Goal: Information Seeking & Learning: Learn about a topic

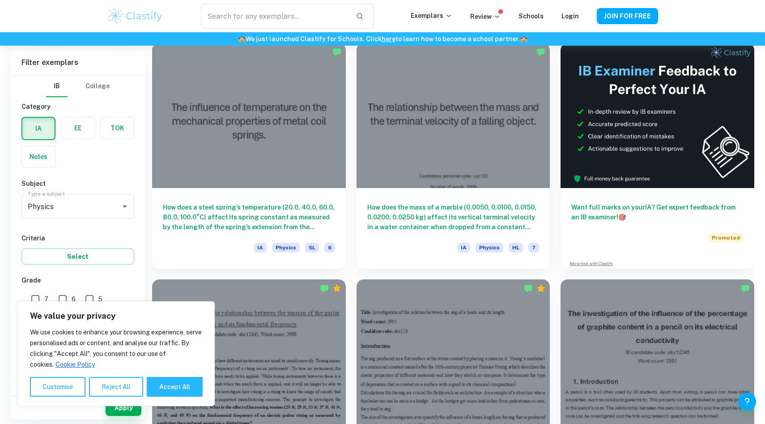
scroll to position [262, 0]
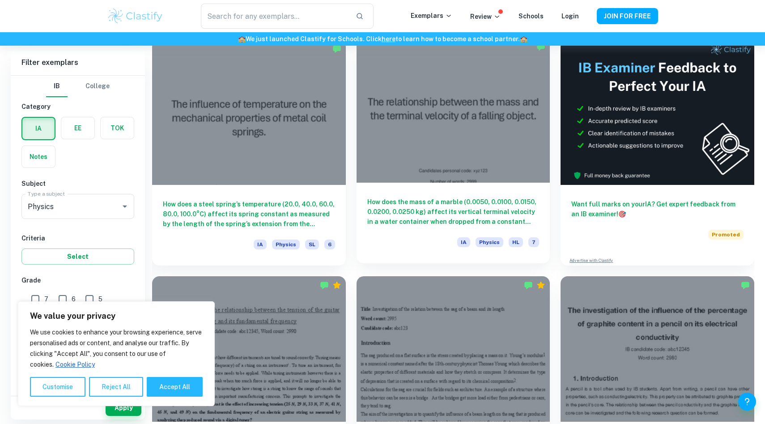
click at [468, 150] on div at bounding box center [454, 110] width 194 height 145
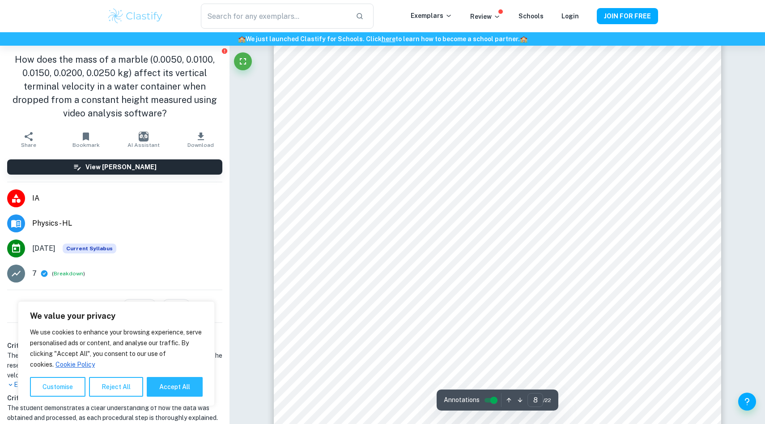
scroll to position [23, 0]
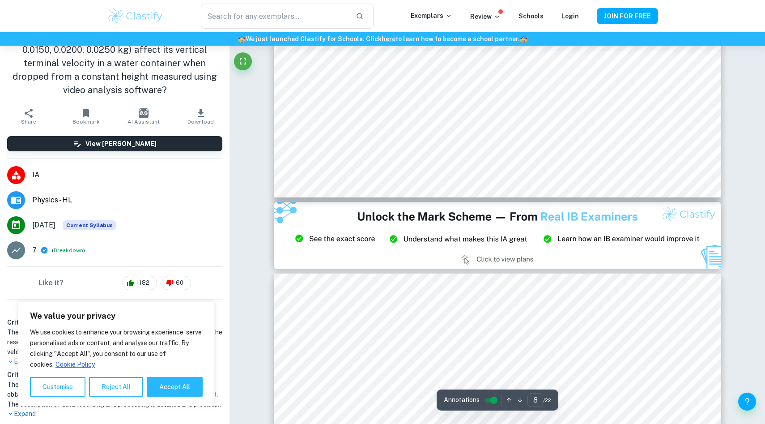
type input "9"
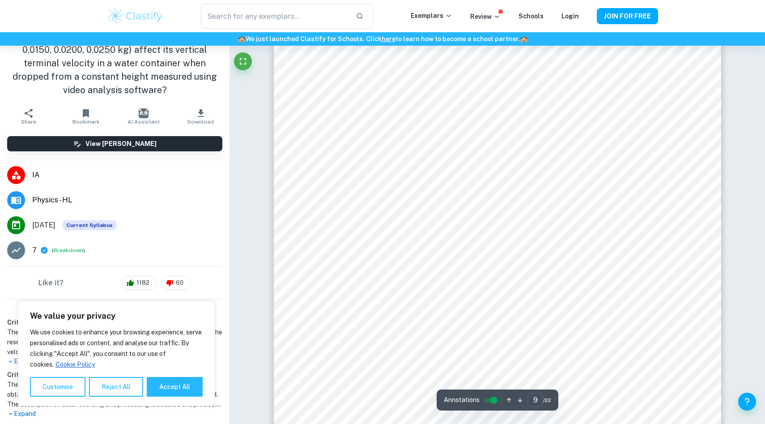
scroll to position [5531, 0]
click at [273, 10] on input "text" at bounding box center [275, 16] width 148 height 25
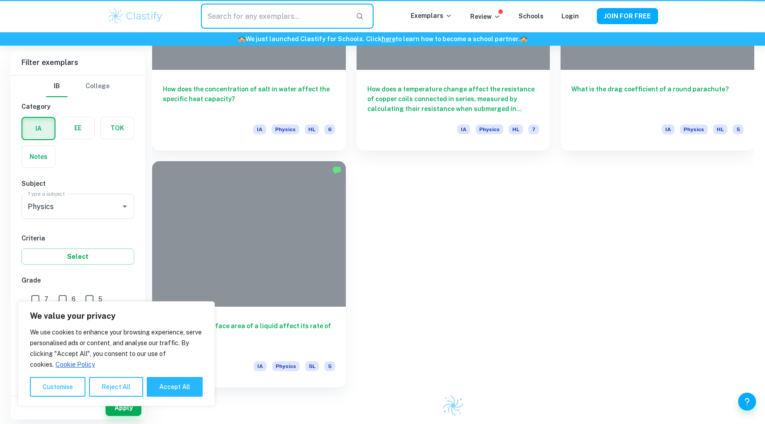
scroll to position [262, 0]
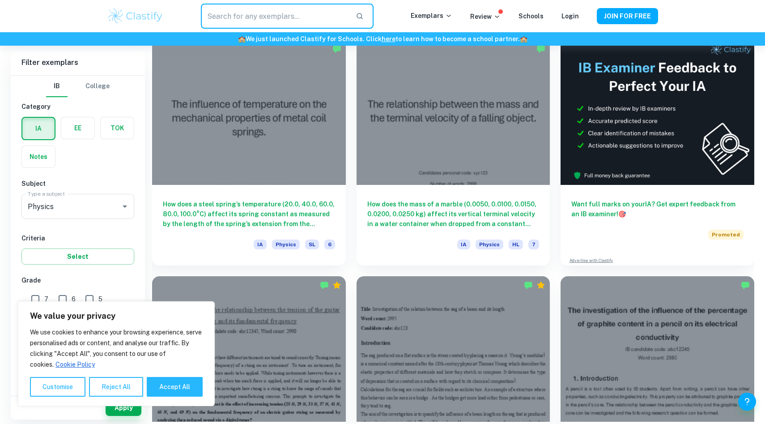
click at [238, 13] on input "text" at bounding box center [275, 16] width 148 height 25
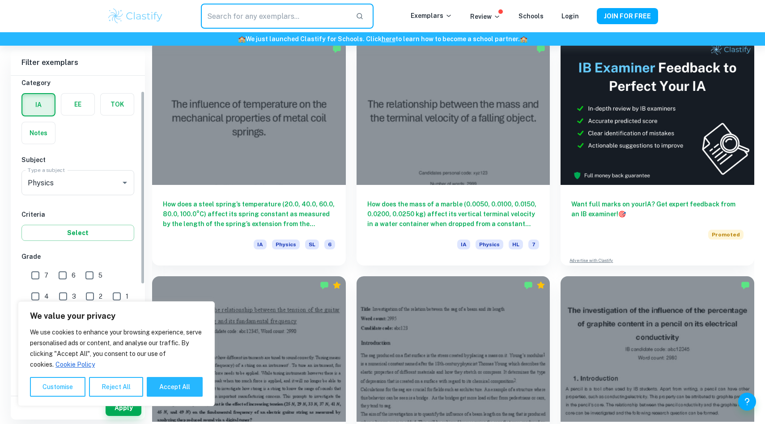
scroll to position [0, 0]
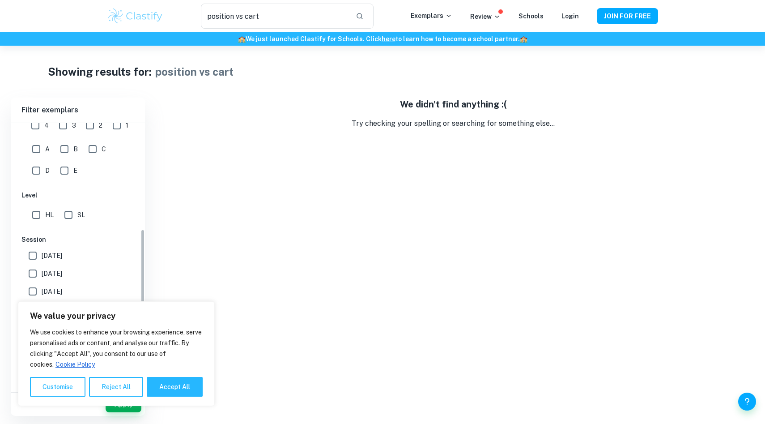
scroll to position [209, 0]
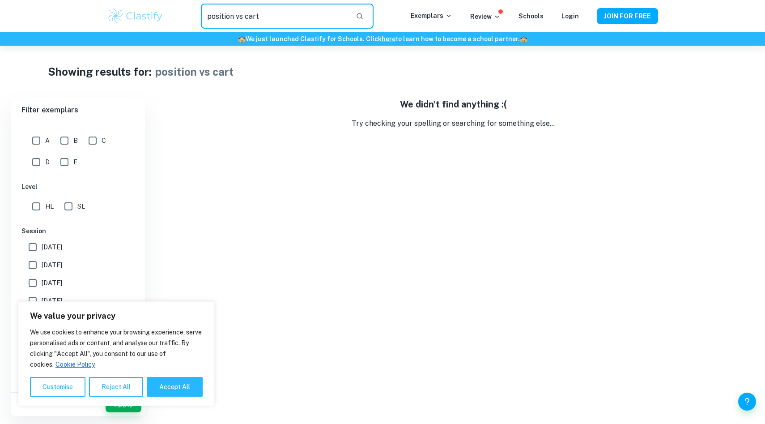
click at [283, 22] on input "position vs cart" at bounding box center [275, 16] width 148 height 25
drag, startPoint x: 280, startPoint y: 17, endPoint x: 213, endPoint y: 14, distance: 67.7
click at [213, 14] on input "position vs cart" at bounding box center [275, 16] width 148 height 25
drag, startPoint x: 205, startPoint y: 14, endPoint x: 283, endPoint y: 14, distance: 77.4
click at [283, 14] on input "position vs cart" at bounding box center [275, 16] width 148 height 25
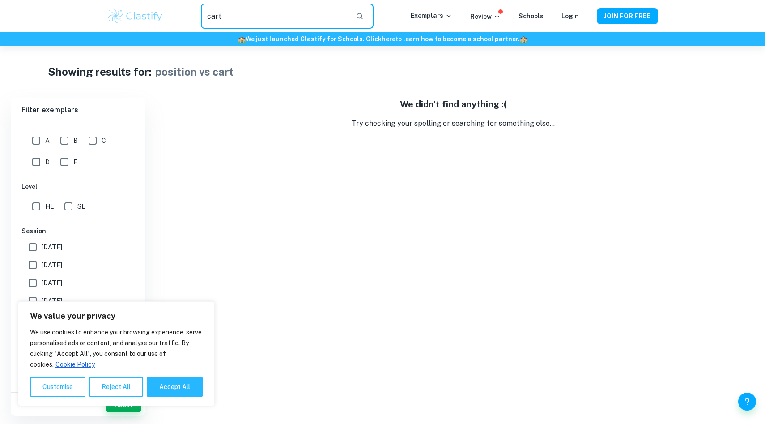
type input "cart"
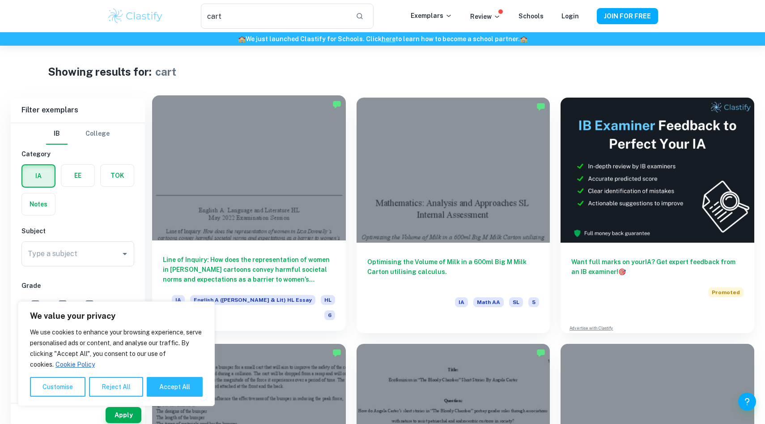
scroll to position [14, 0]
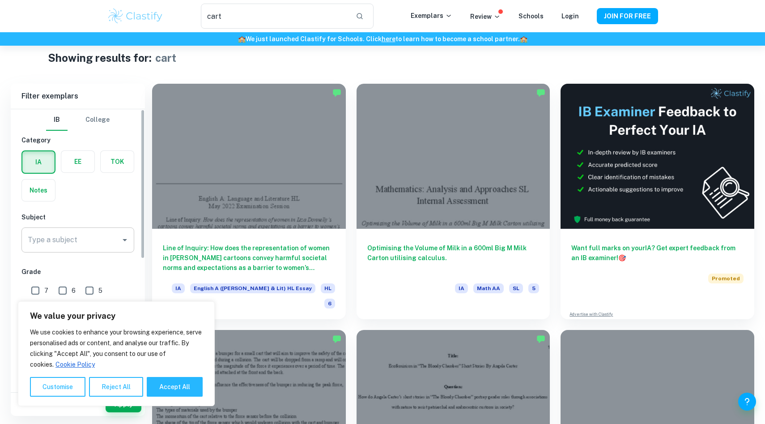
click at [98, 237] on input "Type a subject" at bounding box center [71, 239] width 91 height 17
click at [71, 286] on li "Physics" at bounding box center [77, 286] width 113 height 16
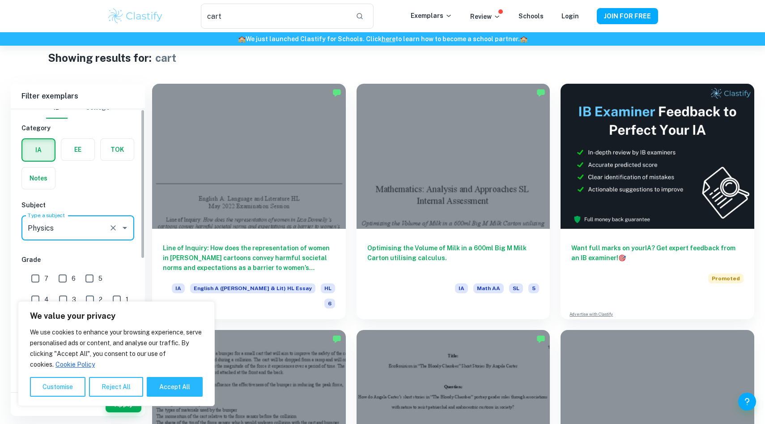
scroll to position [28, 0]
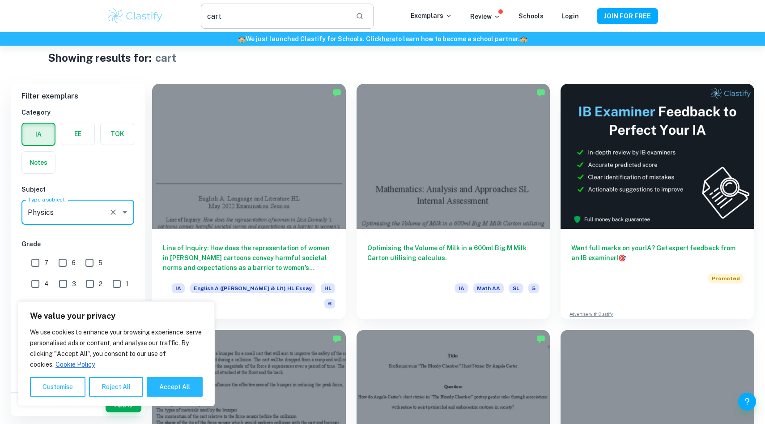
type input "Physics"
click at [368, 17] on button "button" at bounding box center [359, 16] width 15 height 15
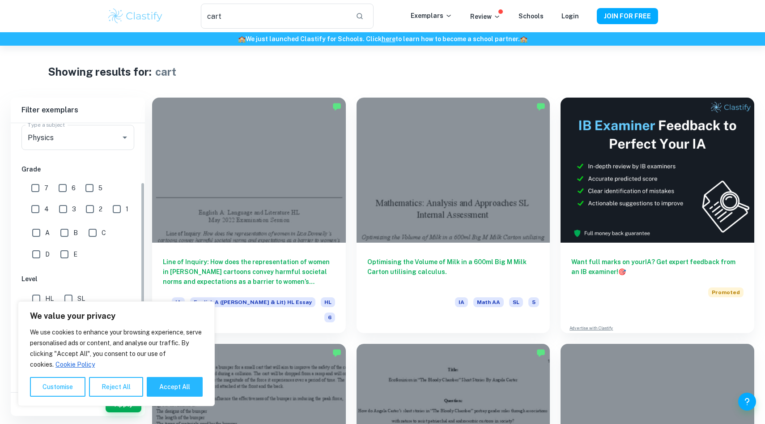
scroll to position [188, 0]
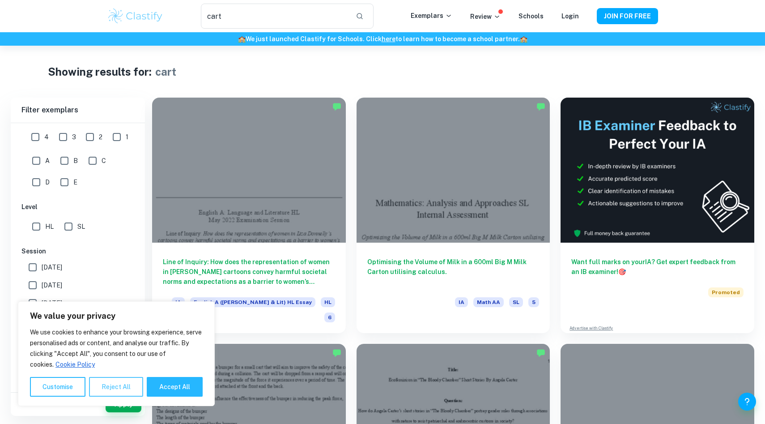
click at [134, 389] on button "Reject All" at bounding box center [116, 387] width 54 height 20
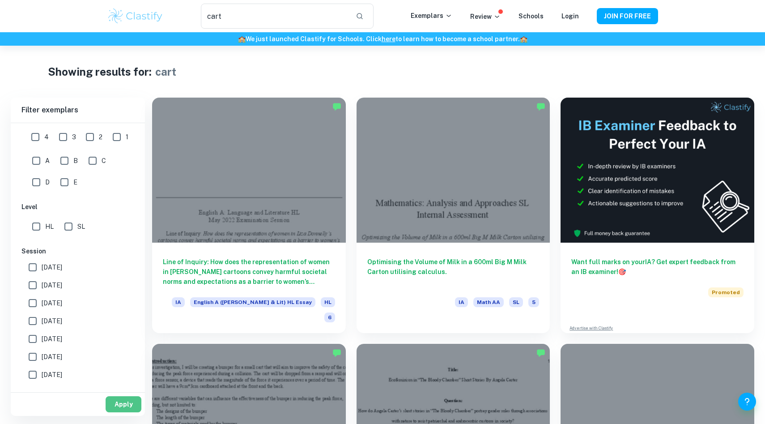
click at [127, 405] on button "Apply" at bounding box center [124, 404] width 36 height 16
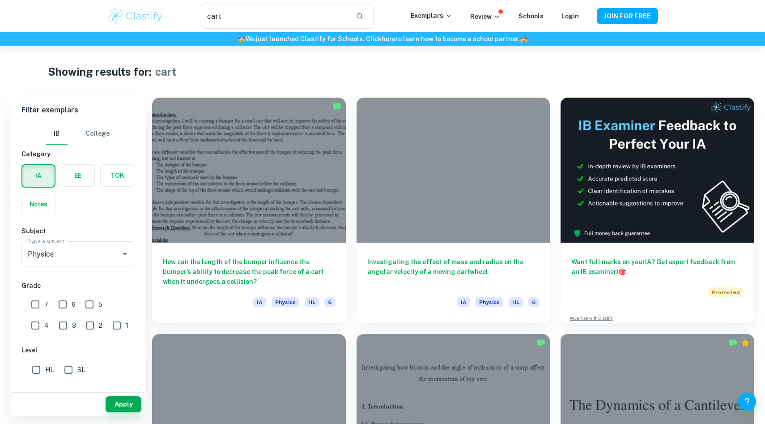
drag, startPoint x: 118, startPoint y: 406, endPoint x: 313, endPoint y: 76, distance: 383.7
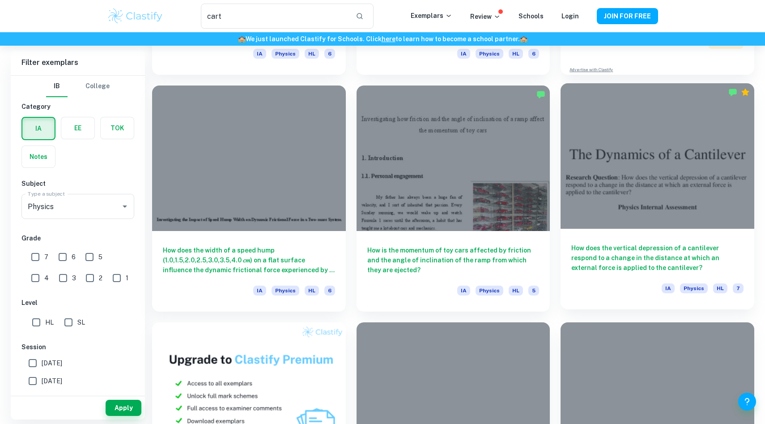
scroll to position [448, 0]
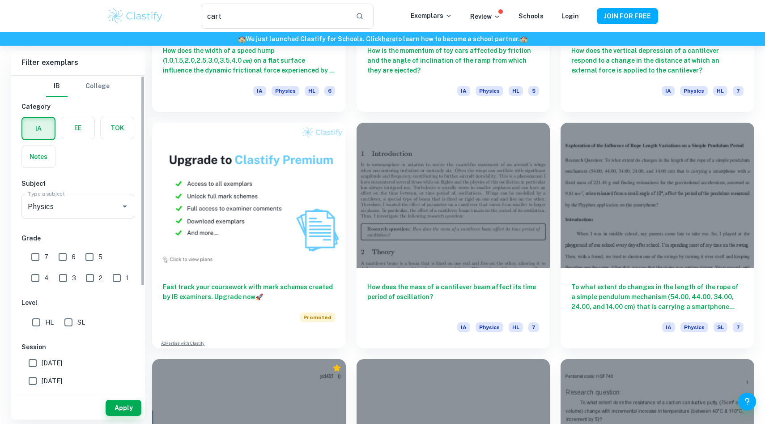
click at [35, 259] on input "7" at bounding box center [35, 257] width 18 height 18
checkbox input "true"
click at [133, 407] on button "Apply" at bounding box center [124, 408] width 36 height 16
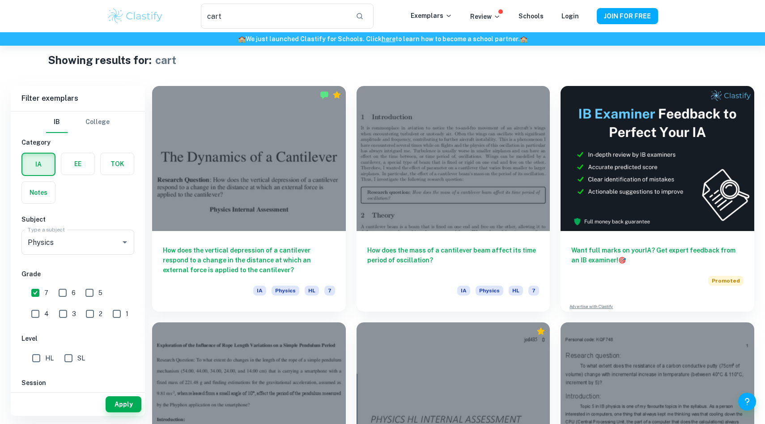
scroll to position [17, 0]
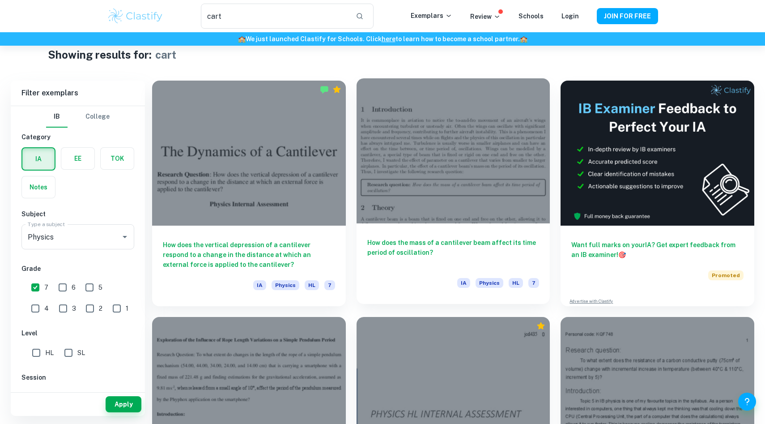
click at [453, 185] on div at bounding box center [454, 150] width 194 height 145
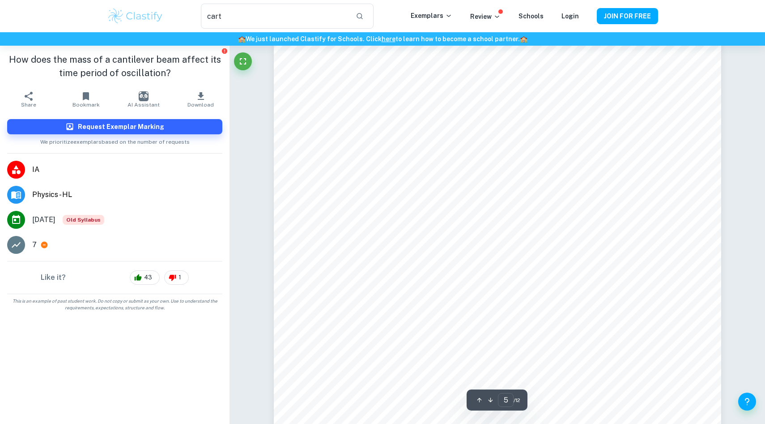
scroll to position [2546, 0]
type input "8"
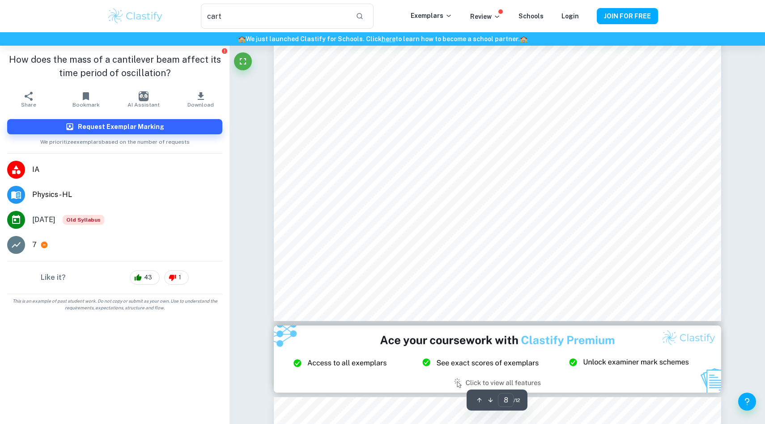
scroll to position [4447, 0]
